Goal: Task Accomplishment & Management: Manage account settings

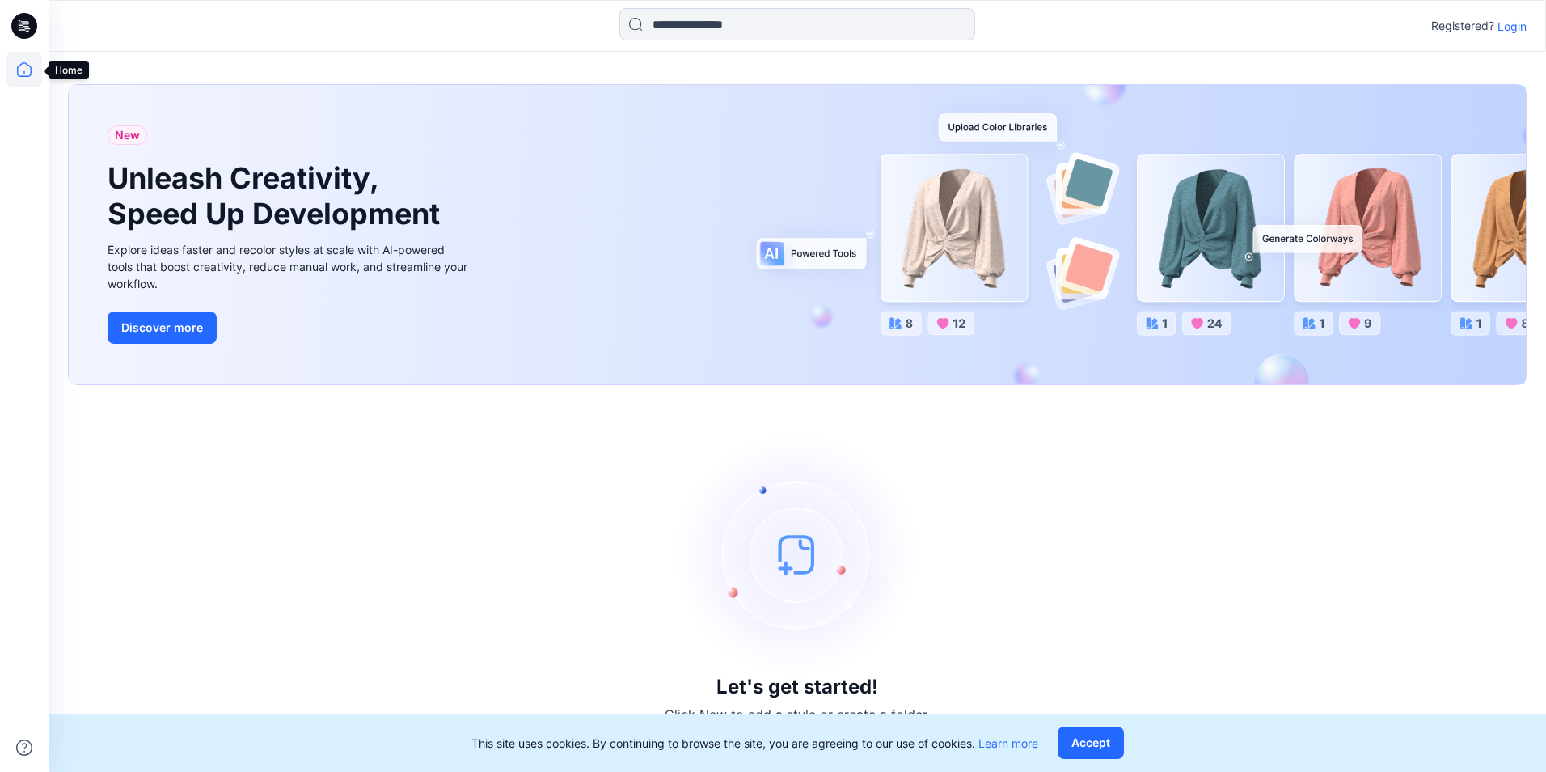
click at [21, 64] on icon at bounding box center [24, 69] width 15 height 15
click at [1506, 28] on p "Login" at bounding box center [1512, 26] width 29 height 17
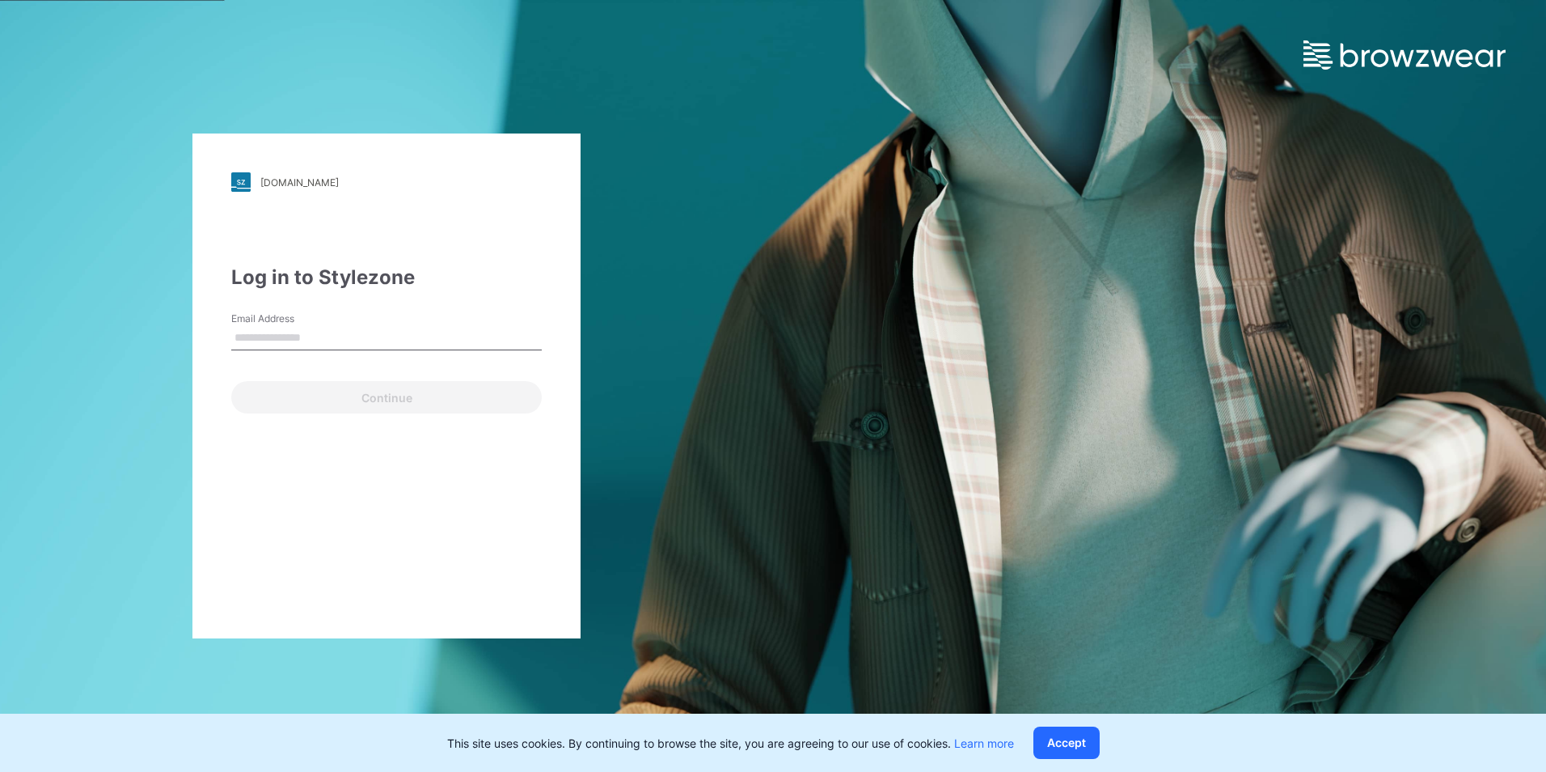
click at [302, 336] on input "Email Address" at bounding box center [386, 338] width 311 height 24
type input "**********"
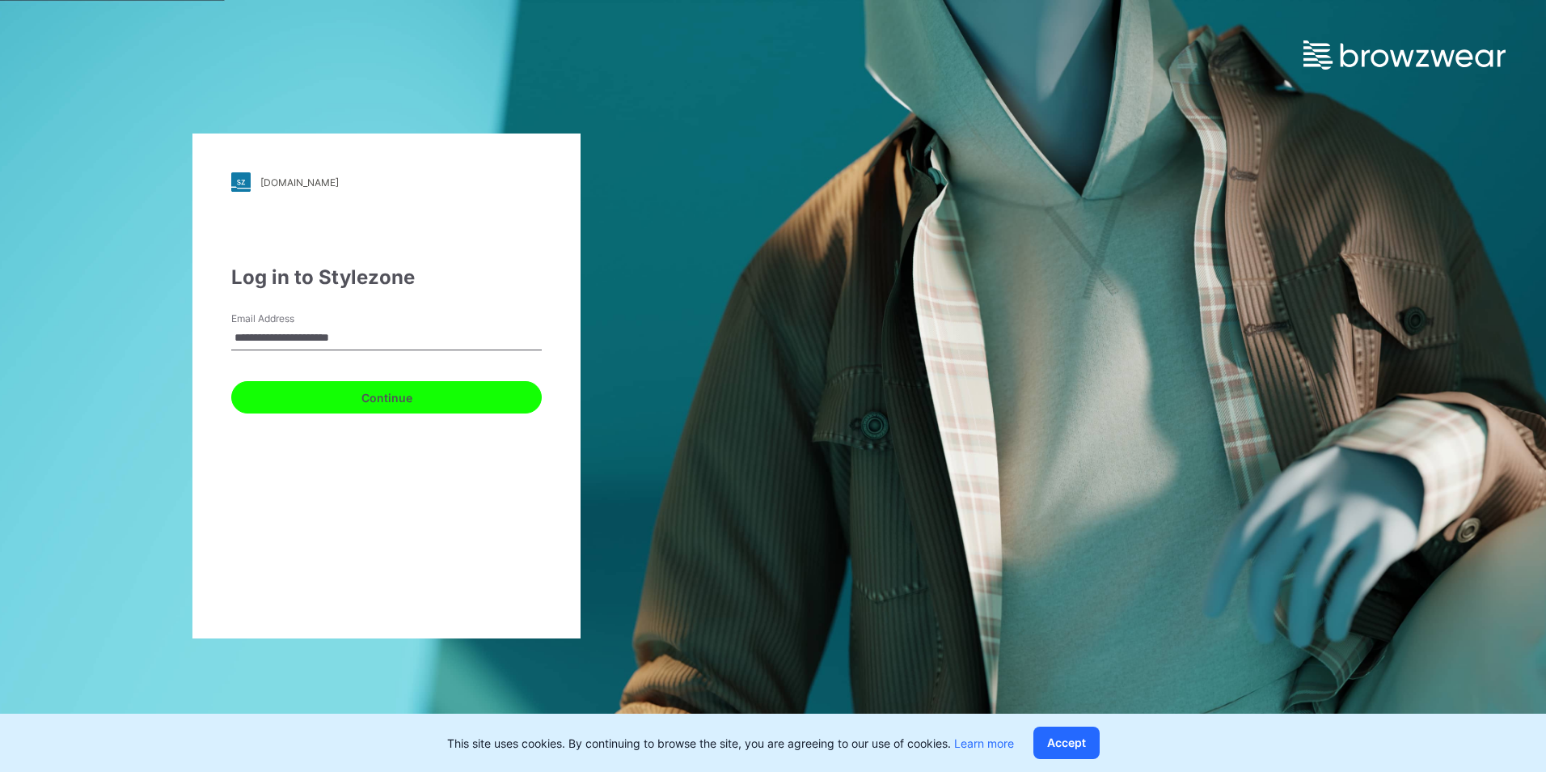
click at [326, 399] on button "Continue" at bounding box center [386, 397] width 311 height 32
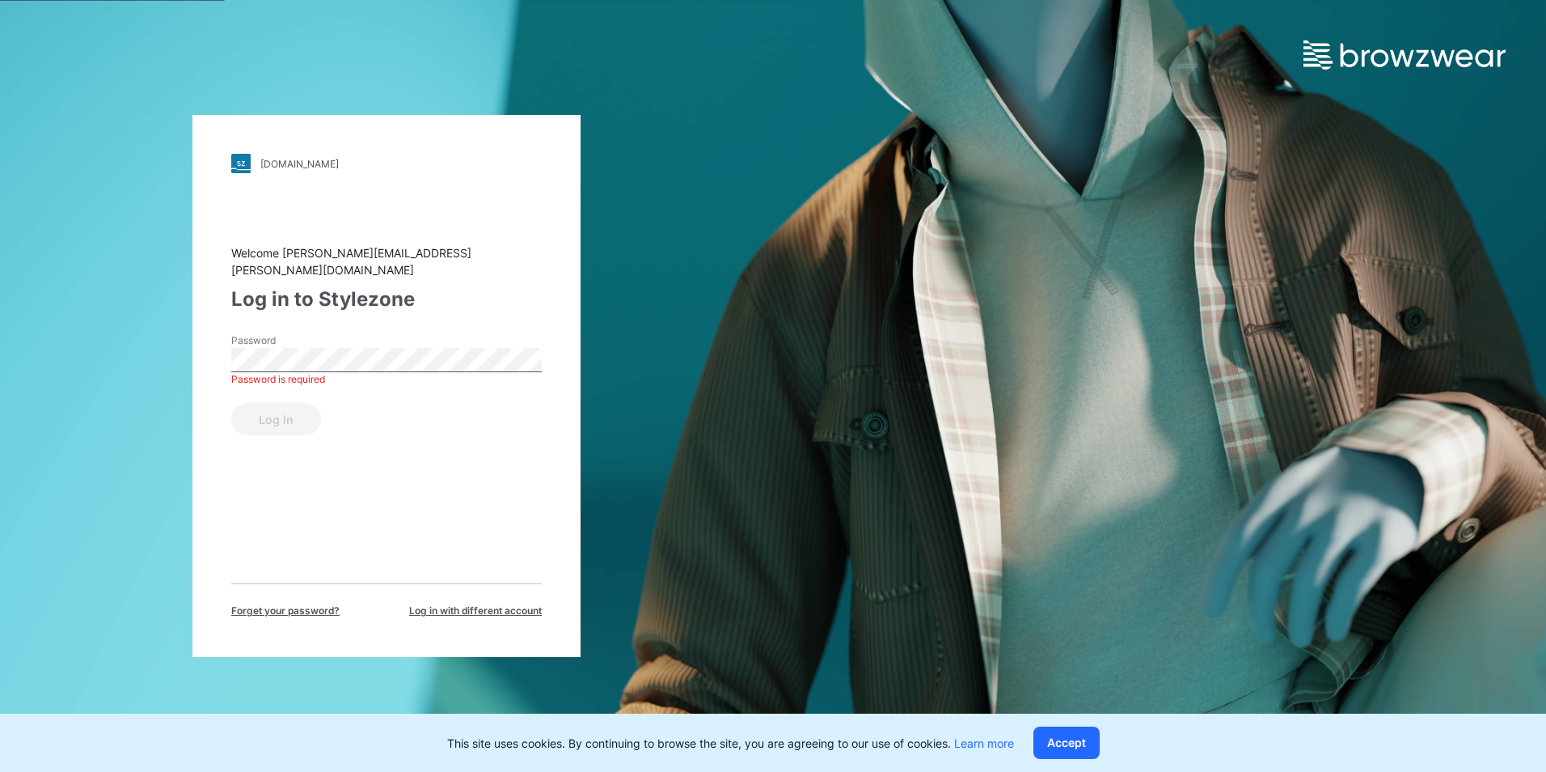
click at [228, 476] on div "[DOMAIN_NAME] Loading... Welcome [PERSON_NAME][EMAIL_ADDRESS][PERSON_NAME][DOMA…" at bounding box center [386, 386] width 388 height 542
click at [291, 408] on button "Log in" at bounding box center [276, 419] width 90 height 32
